Goal: Entertainment & Leisure: Consume media (video, audio)

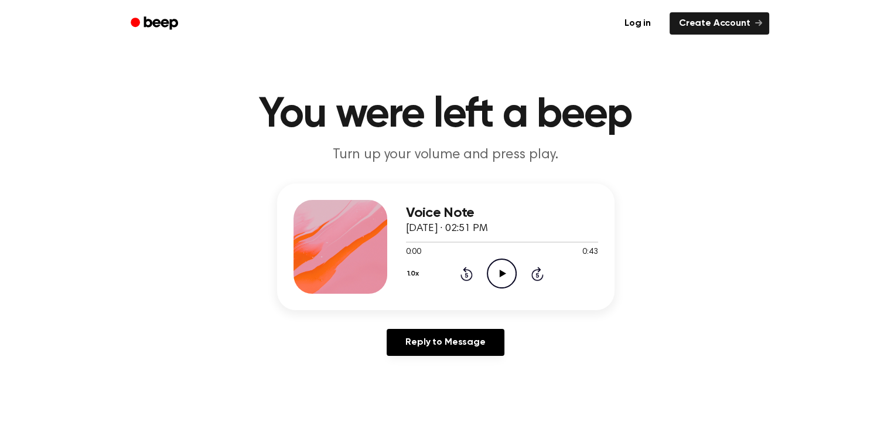
click at [500, 274] on icon "Play Audio" at bounding box center [502, 273] width 30 height 30
click at [508, 272] on icon "Play Audio" at bounding box center [502, 273] width 30 height 30
click at [499, 283] on icon "Play Audio" at bounding box center [502, 273] width 30 height 30
